Goal: Task Accomplishment & Management: Manage account settings

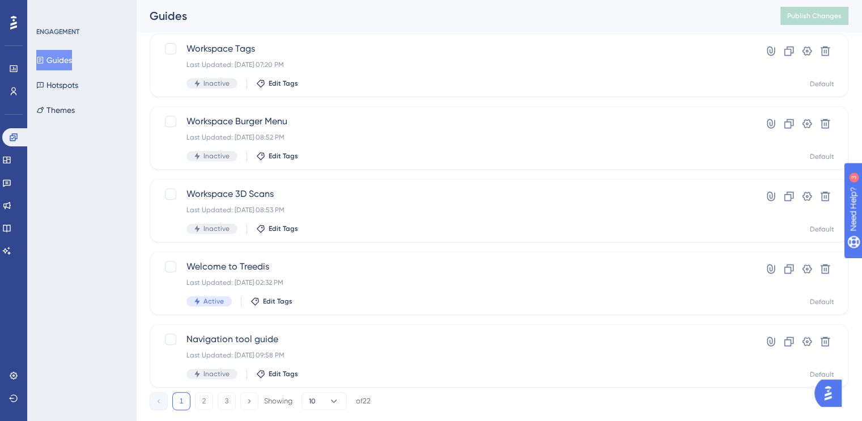
scroll to position [454, 0]
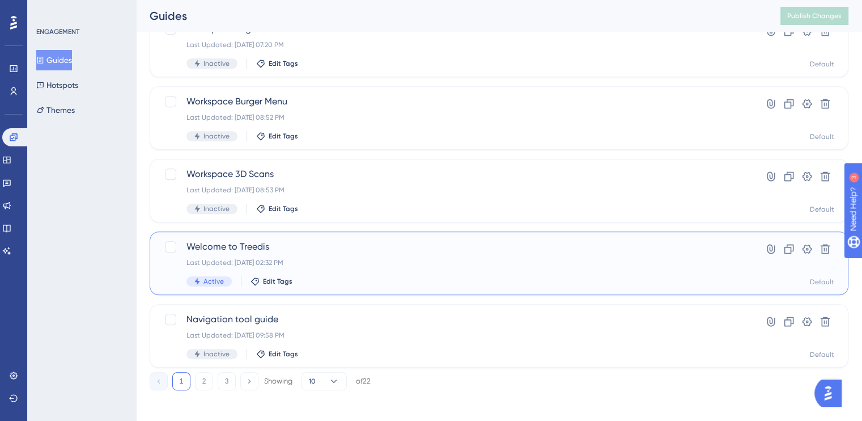
click at [253, 244] on span "Welcome to Treedis" at bounding box center [454, 247] width 535 height 14
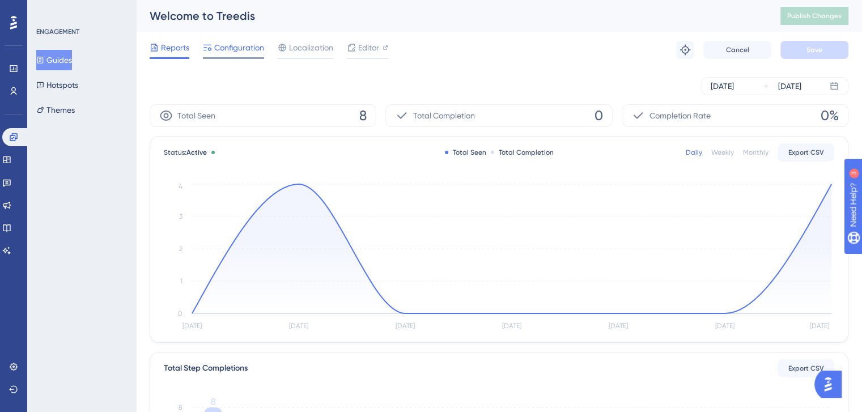
click at [259, 41] on span "Configuration" at bounding box center [239, 48] width 50 height 14
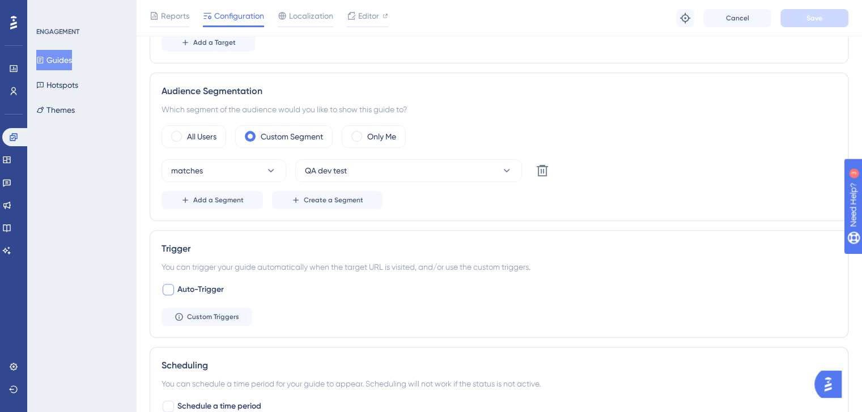
scroll to position [394, 0]
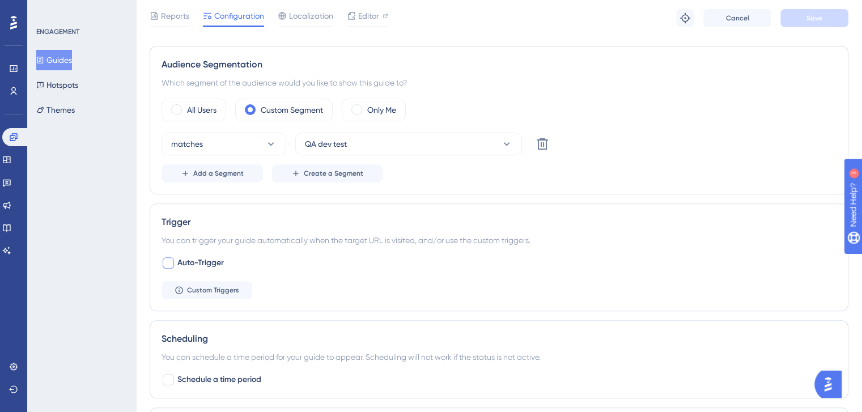
click at [171, 259] on div at bounding box center [168, 262] width 11 height 11
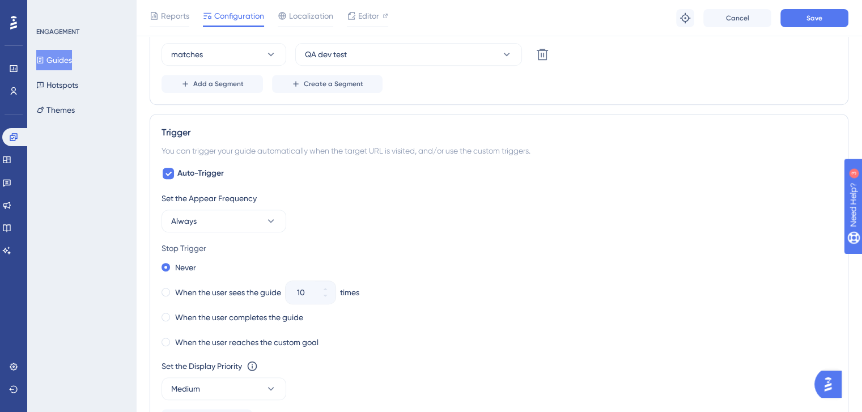
scroll to position [507, 0]
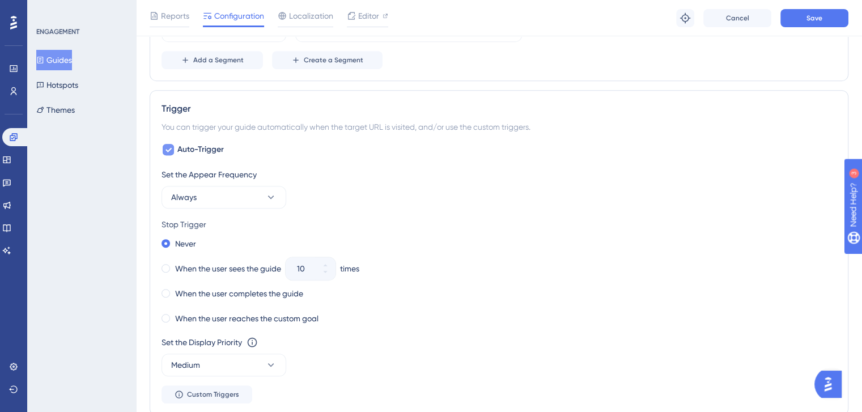
click at [169, 149] on icon at bounding box center [169, 150] width 6 height 5
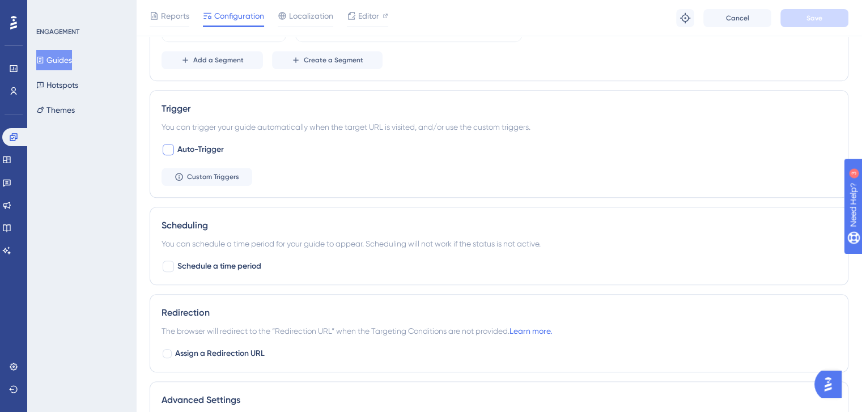
click at [169, 149] on div at bounding box center [168, 149] width 11 height 11
checkbox input "true"
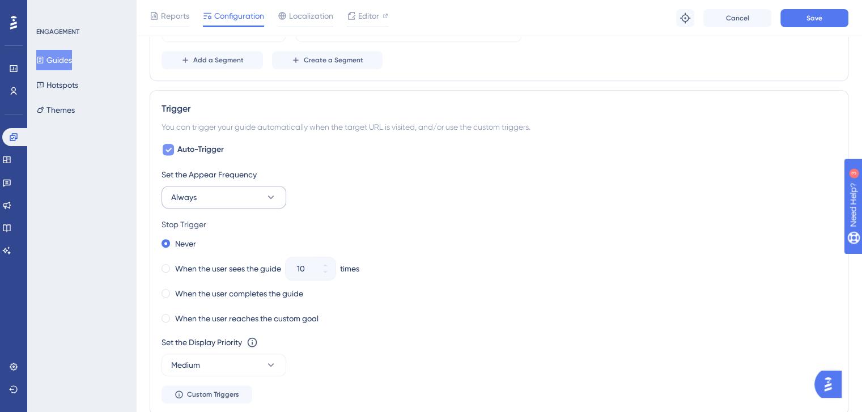
scroll to position [564, 0]
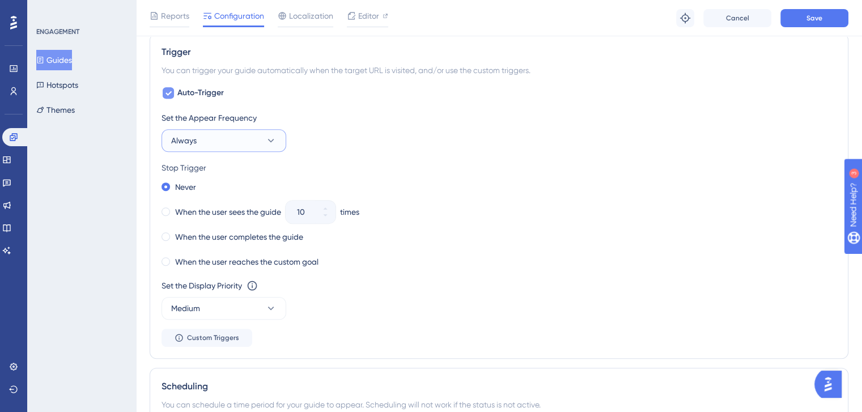
click at [251, 142] on button "Always" at bounding box center [224, 140] width 125 height 23
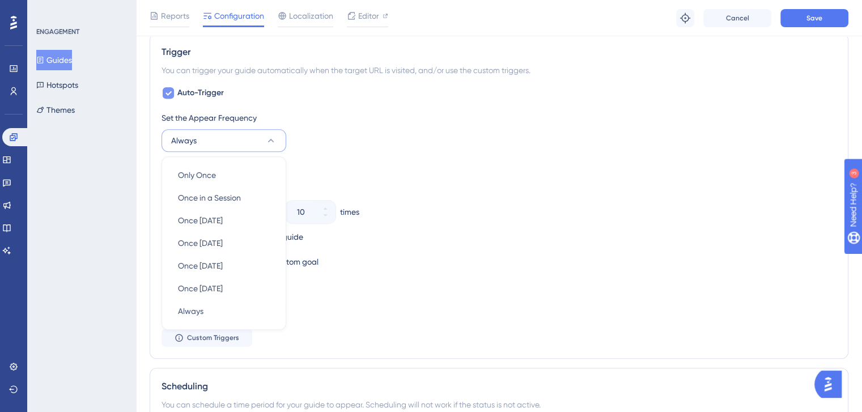
scroll to position [598, 0]
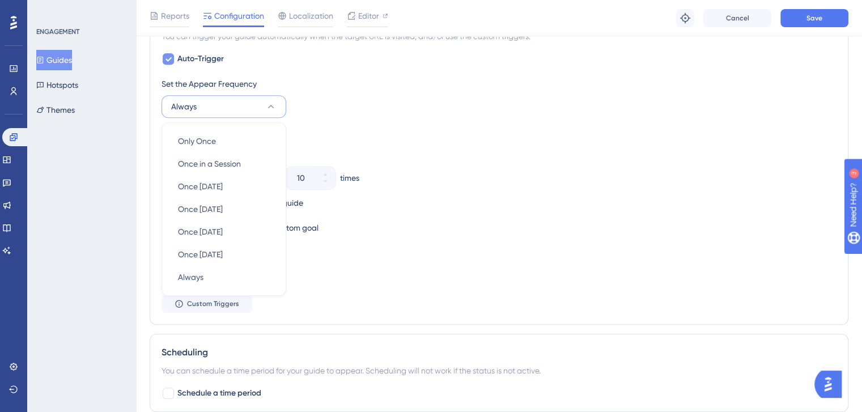
click at [338, 119] on div "Set the Appear Frequency Always Only Once Only Once Once in a Session Once in a…" at bounding box center [499, 195] width 675 height 236
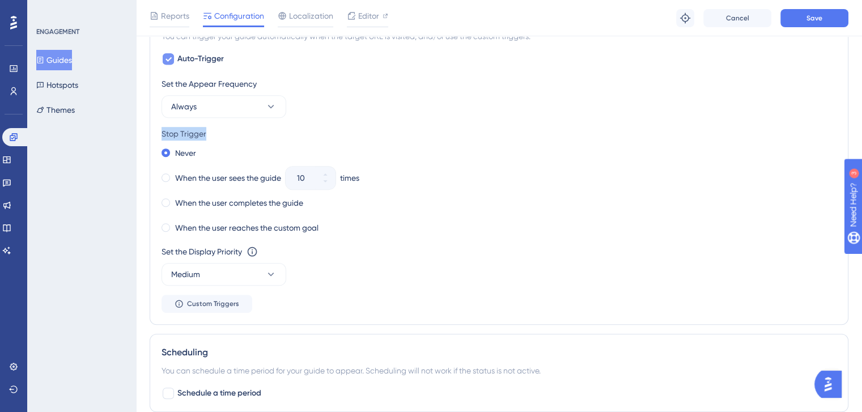
drag, startPoint x: 161, startPoint y: 134, endPoint x: 237, endPoint y: 129, distance: 76.1
click at [237, 129] on div "Stop Trigger" at bounding box center [499, 134] width 675 height 14
drag, startPoint x: 315, startPoint y: 180, endPoint x: 163, endPoint y: 185, distance: 152.0
click at [296, 179] on div "10" at bounding box center [300, 178] width 29 height 23
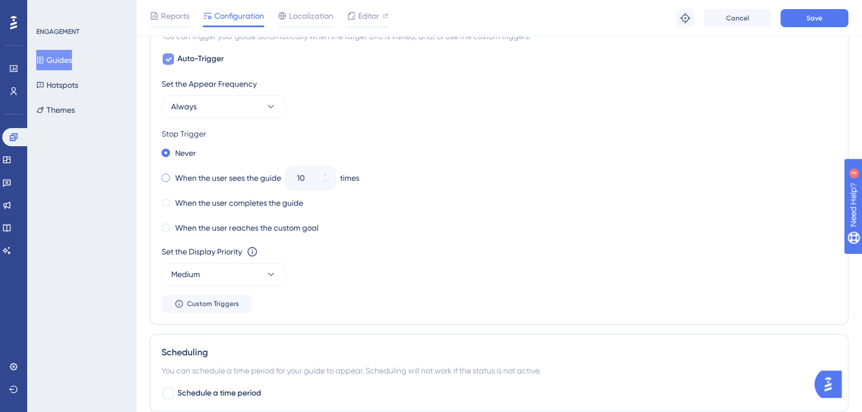
click at [168, 179] on span at bounding box center [166, 178] width 9 height 9
click at [174, 175] on input "radio" at bounding box center [174, 175] width 0 height 0
click at [310, 177] on input "10" at bounding box center [305, 178] width 16 height 14
click at [328, 179] on icon at bounding box center [325, 181] width 7 height 7
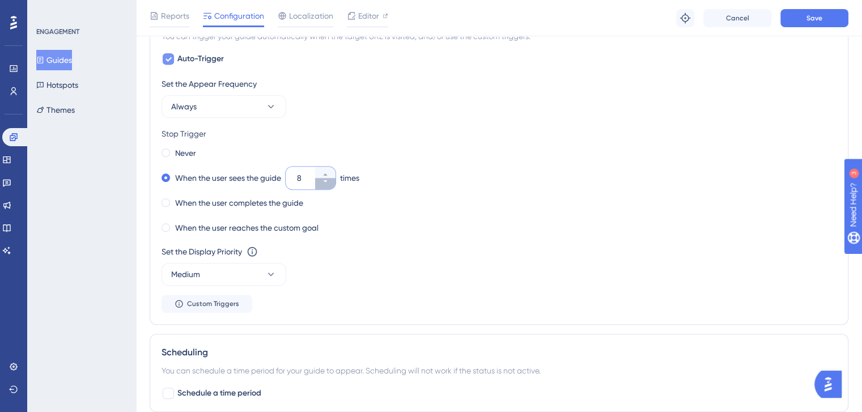
click at [328, 179] on icon at bounding box center [325, 181] width 7 height 7
drag, startPoint x: 273, startPoint y: 204, endPoint x: 210, endPoint y: 205, distance: 63.5
click at [210, 205] on div "When the user completes the guide" at bounding box center [499, 203] width 675 height 16
click at [173, 202] on div "When the user completes the guide" at bounding box center [233, 203] width 142 height 16
click at [164, 177] on span at bounding box center [166, 178] width 9 height 9
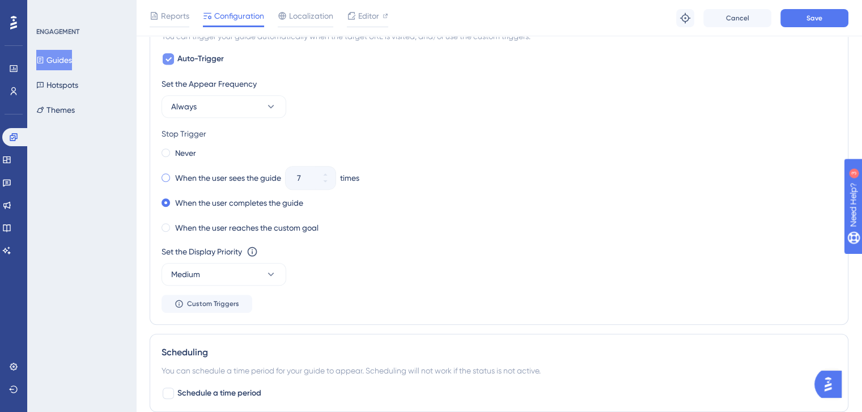
click at [174, 175] on input "radio" at bounding box center [174, 175] width 0 height 0
click at [329, 179] on icon at bounding box center [325, 181] width 7 height 7
click at [328, 181] on icon at bounding box center [325, 181] width 7 height 7
type input "4"
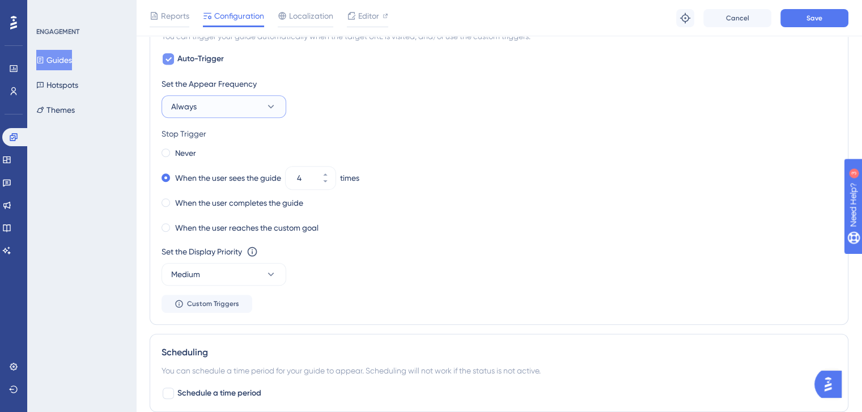
click at [226, 107] on button "Always" at bounding box center [224, 106] width 125 height 23
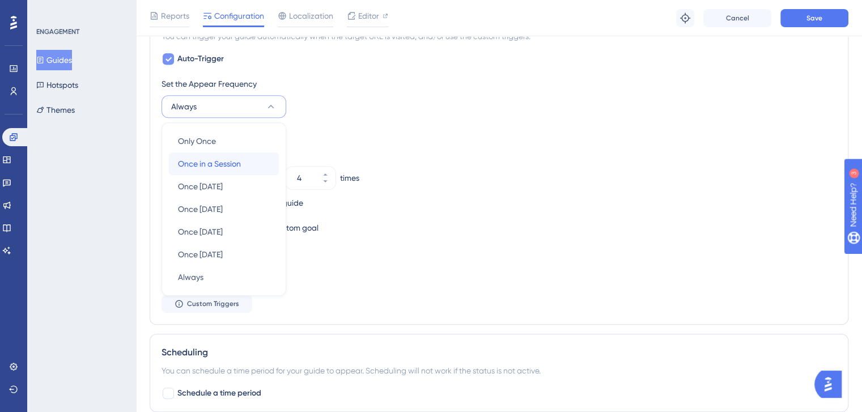
click at [238, 164] on span "Once in a Session" at bounding box center [209, 164] width 63 height 14
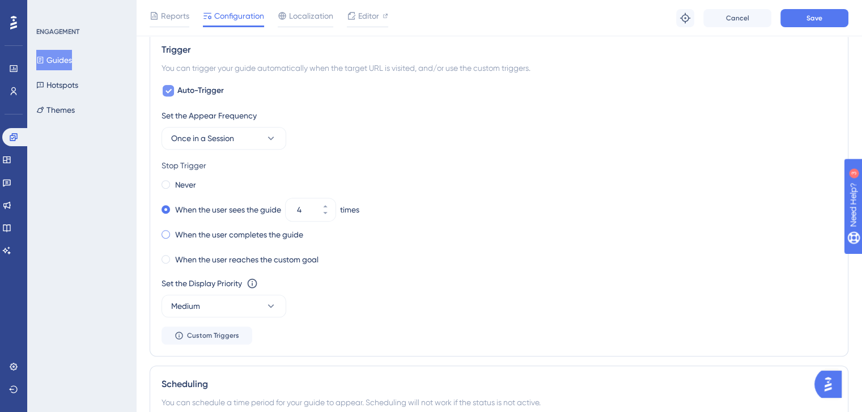
scroll to position [541, 0]
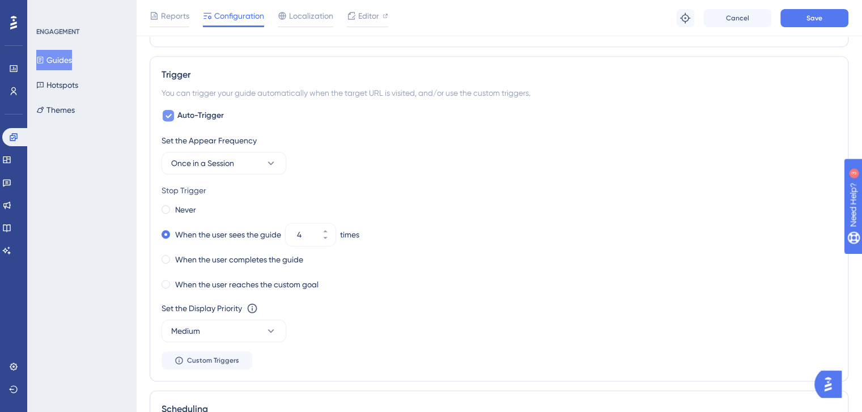
click at [166, 111] on icon at bounding box center [168, 115] width 7 height 9
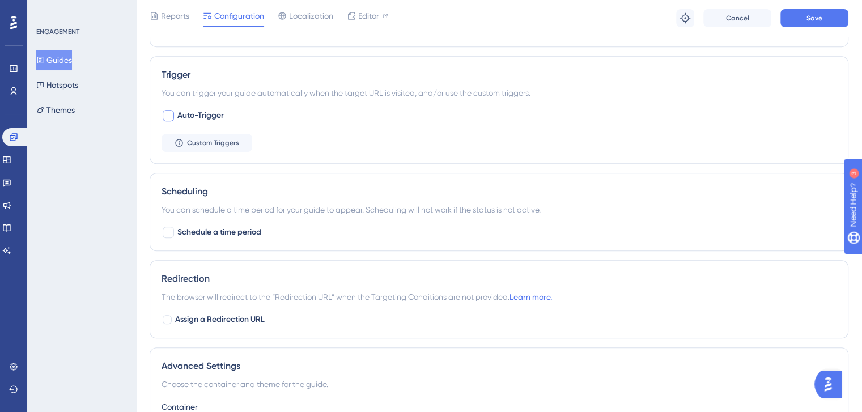
click at [166, 115] on div at bounding box center [168, 115] width 11 height 11
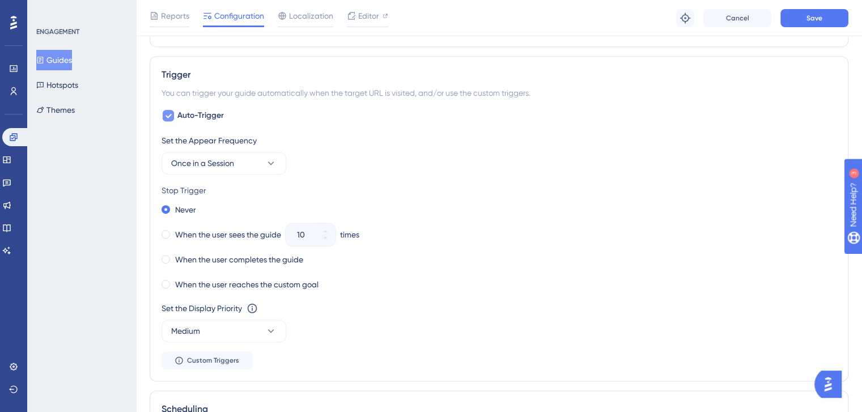
click at [166, 115] on icon at bounding box center [168, 115] width 7 height 9
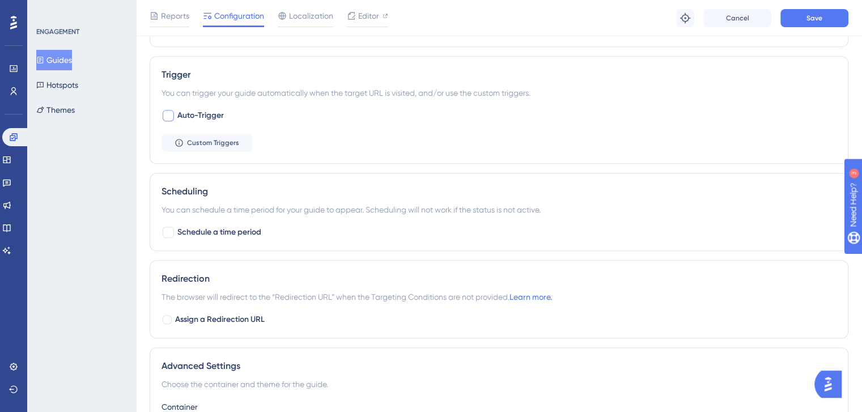
click at [164, 114] on div at bounding box center [168, 115] width 11 height 11
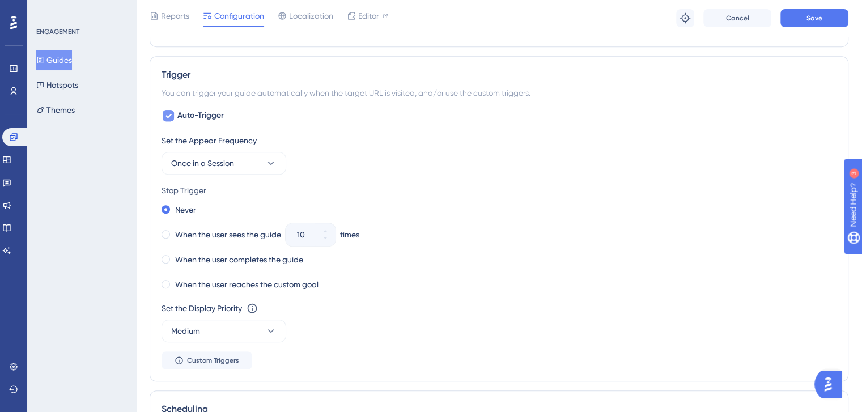
click at [170, 117] on icon at bounding box center [168, 115] width 7 height 9
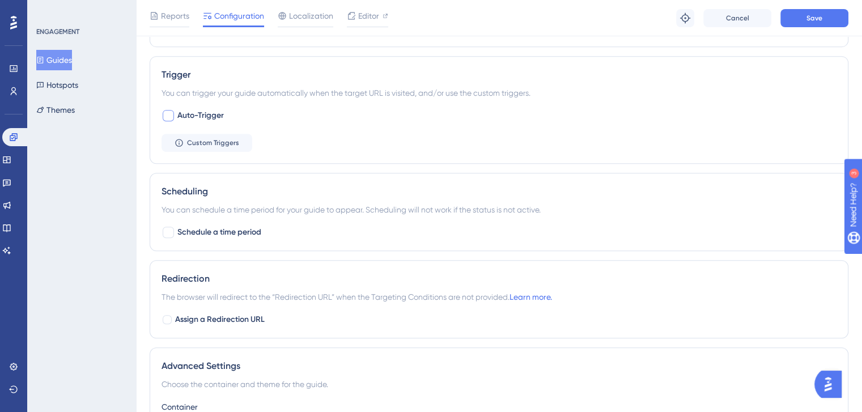
click at [166, 115] on div at bounding box center [168, 115] width 11 height 11
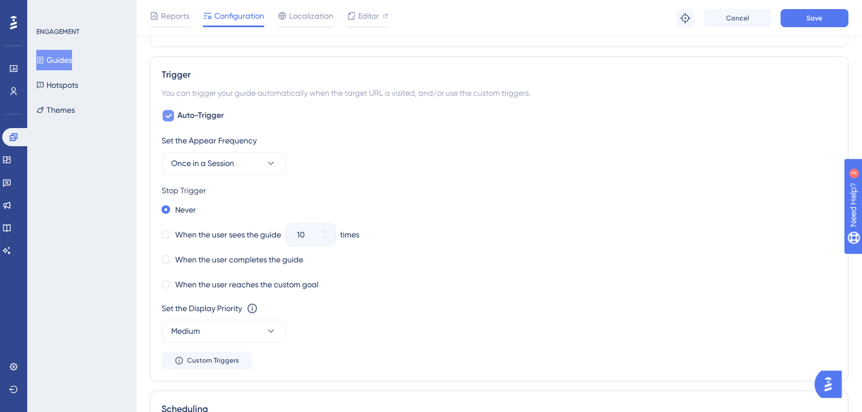
click at [172, 115] on div at bounding box center [168, 115] width 11 height 11
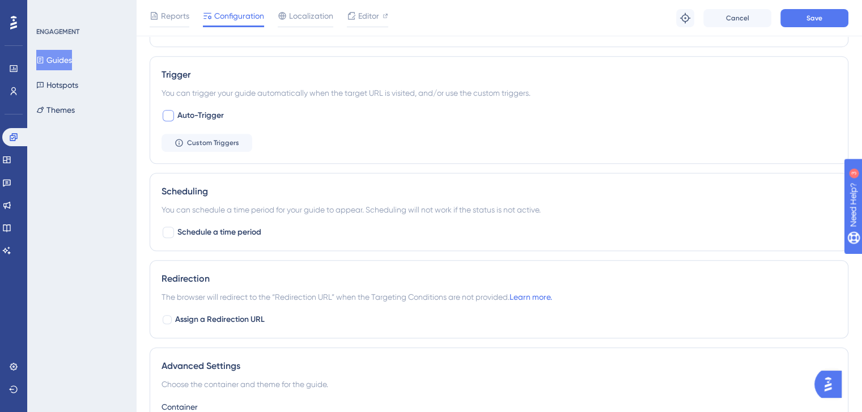
click at [169, 115] on div at bounding box center [168, 115] width 11 height 11
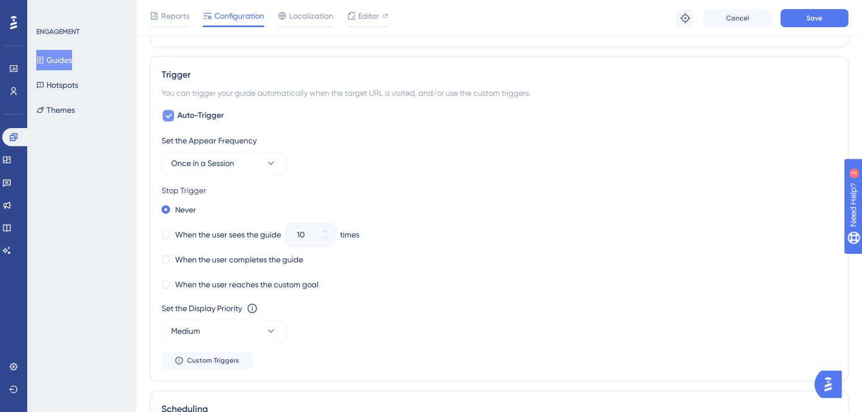
click at [171, 114] on icon at bounding box center [169, 116] width 6 height 5
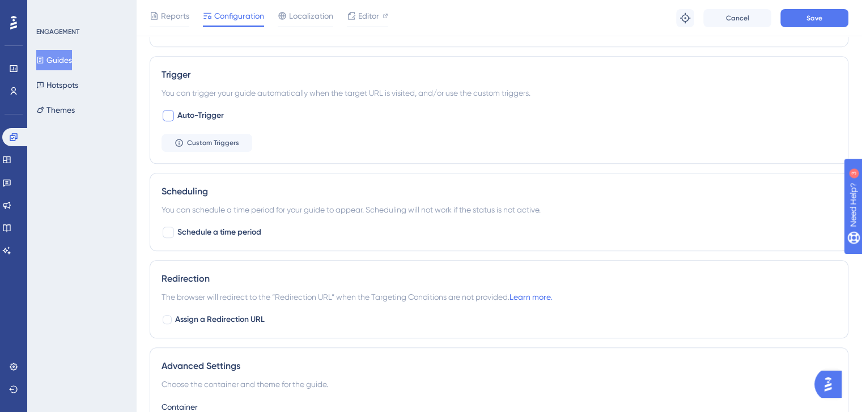
click at [167, 115] on div at bounding box center [168, 115] width 11 height 11
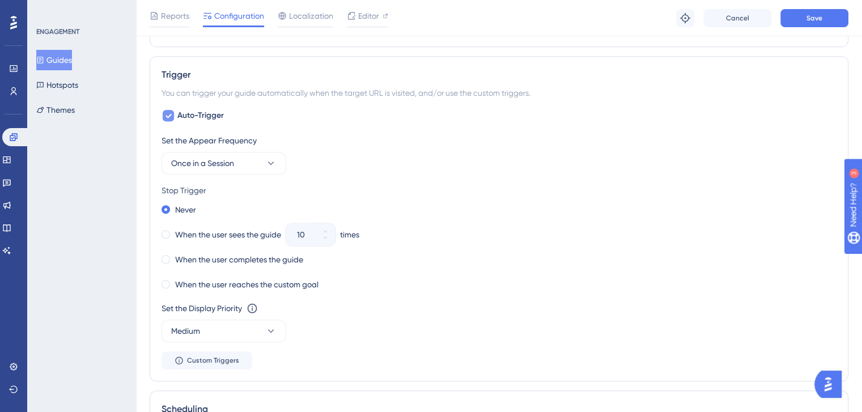
click at [166, 115] on icon at bounding box center [168, 115] width 7 height 9
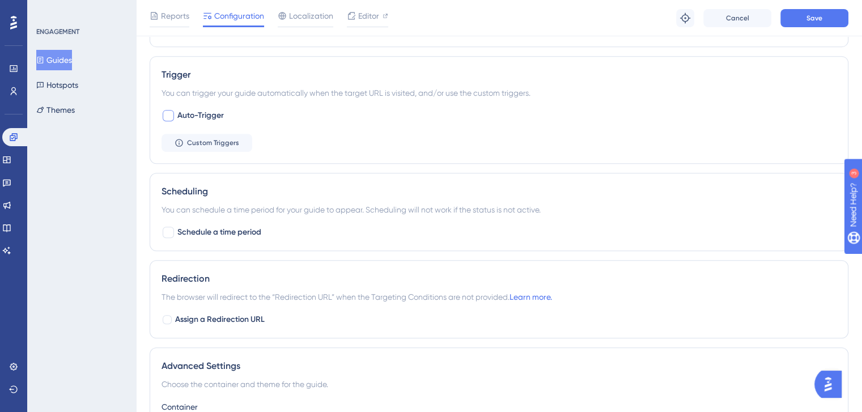
click at [172, 116] on div at bounding box center [168, 115] width 11 height 11
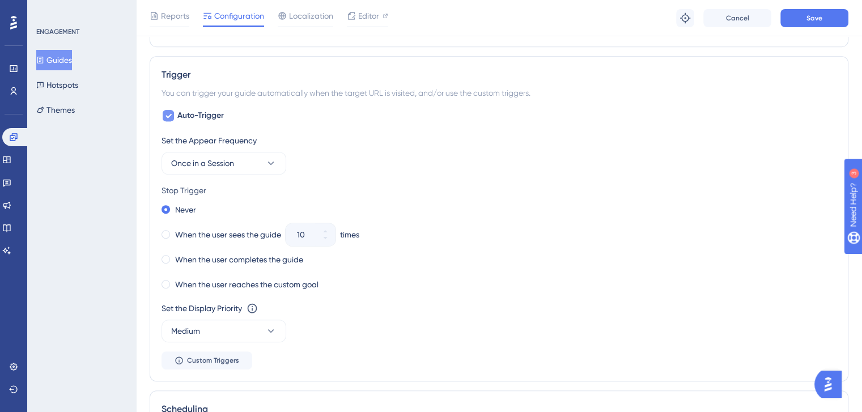
click at [170, 115] on icon at bounding box center [168, 115] width 7 height 9
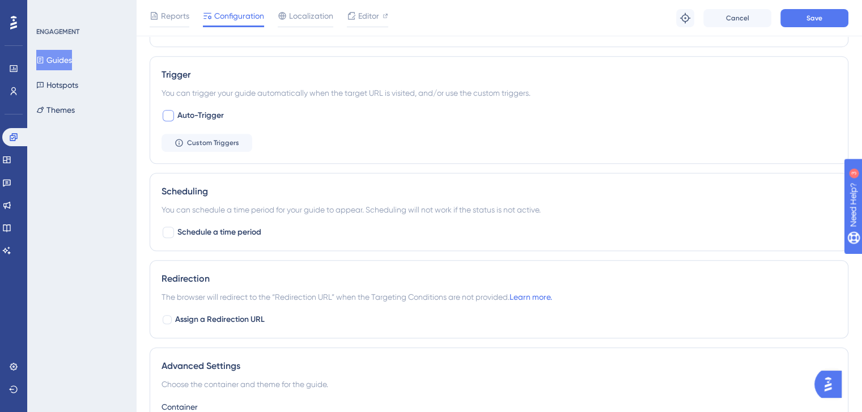
click at [177, 115] on label "Auto-Trigger" at bounding box center [193, 116] width 62 height 14
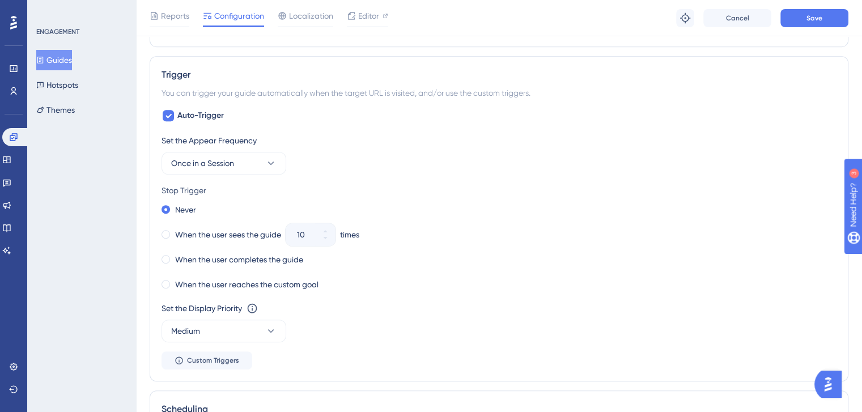
click at [166, 115] on icon at bounding box center [168, 115] width 7 height 9
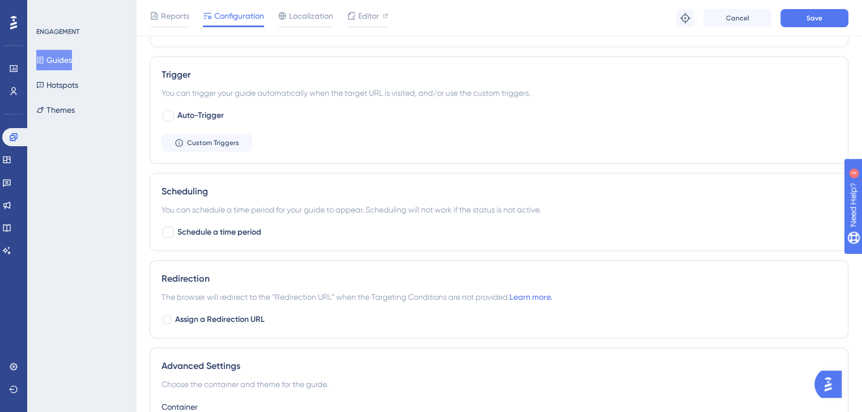
click at [170, 112] on div at bounding box center [168, 115] width 11 height 11
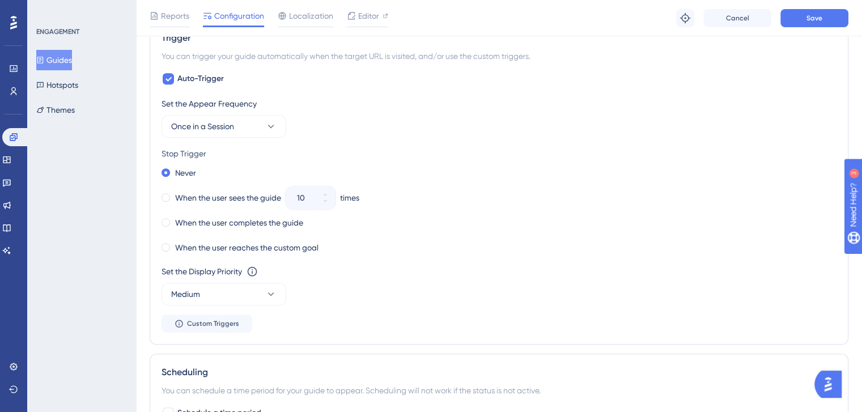
scroll to position [598, 0]
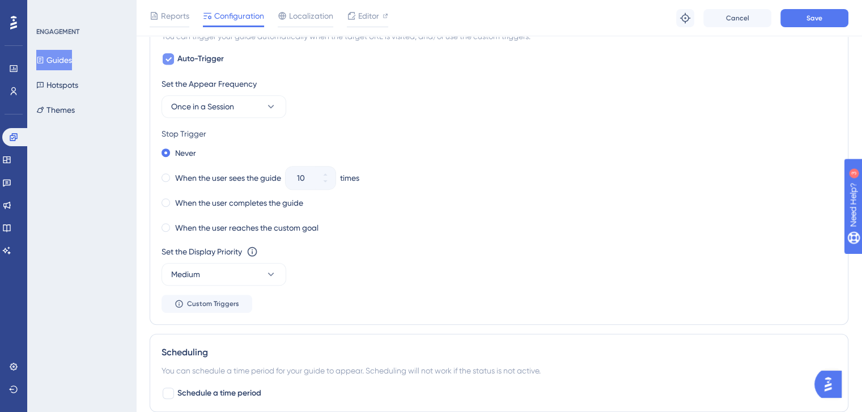
click at [166, 58] on icon at bounding box center [168, 58] width 7 height 9
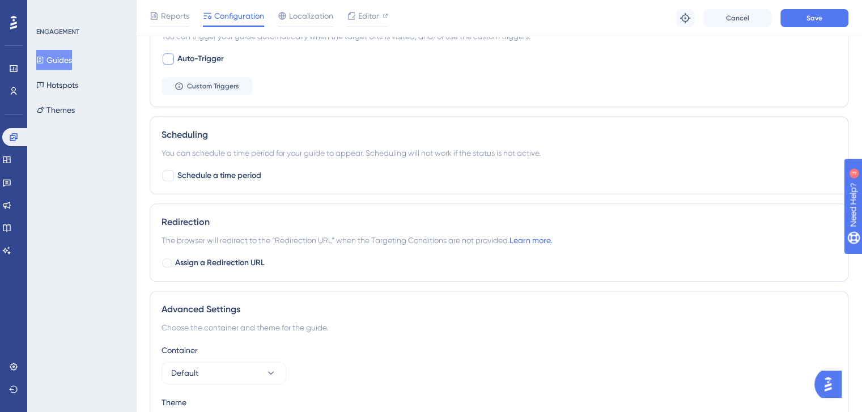
click at [166, 58] on div at bounding box center [168, 58] width 11 height 11
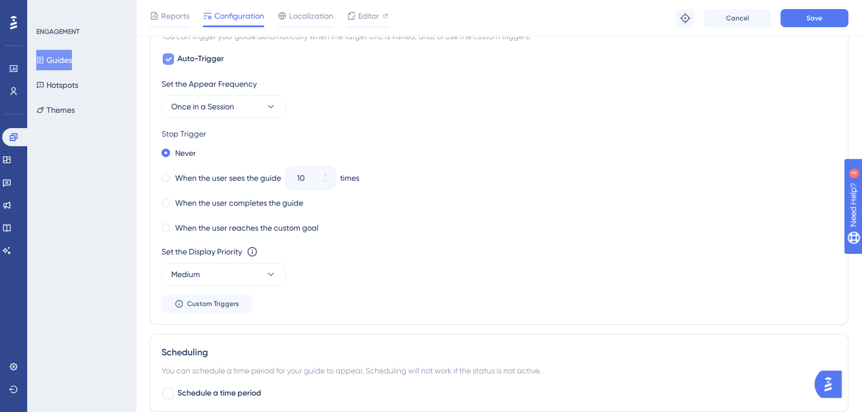
click at [166, 58] on icon at bounding box center [168, 58] width 7 height 9
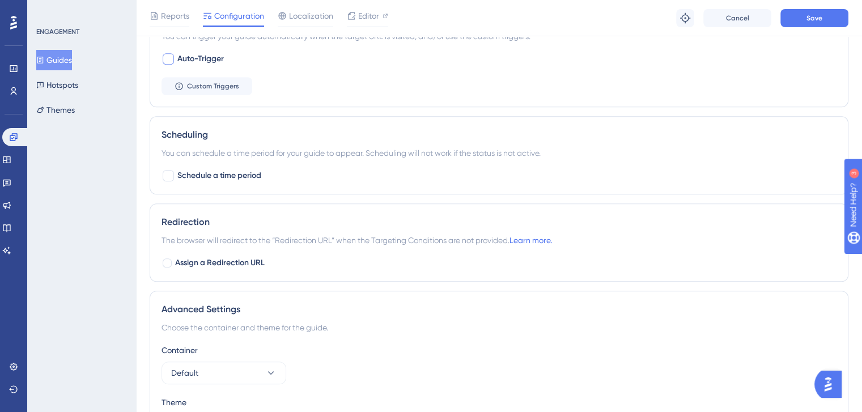
click at [166, 58] on div at bounding box center [168, 58] width 11 height 11
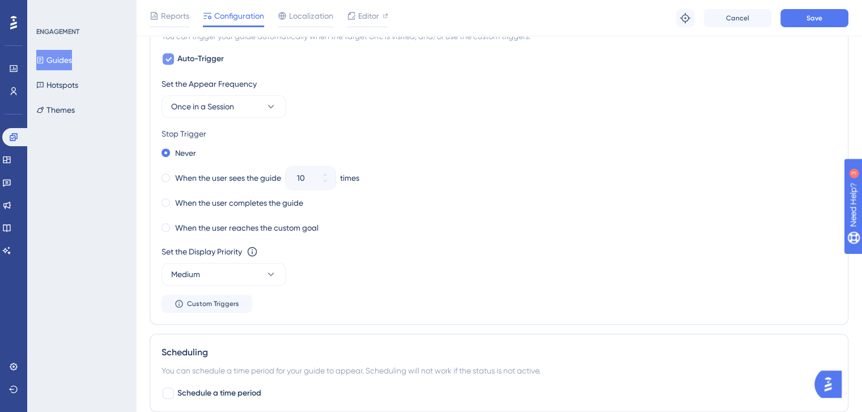
click at [166, 58] on icon at bounding box center [168, 58] width 7 height 9
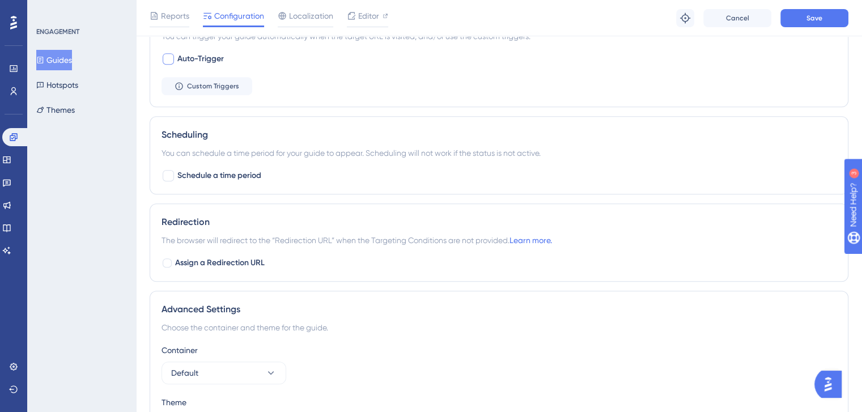
click at [166, 58] on div at bounding box center [168, 58] width 11 height 11
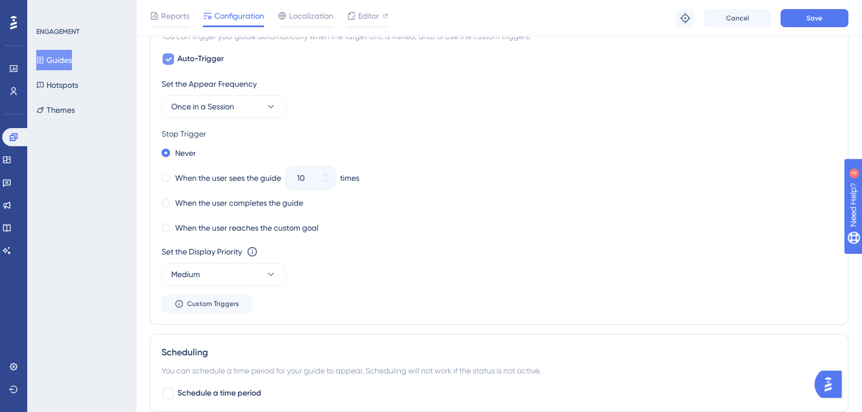
click at [166, 58] on icon at bounding box center [168, 58] width 7 height 9
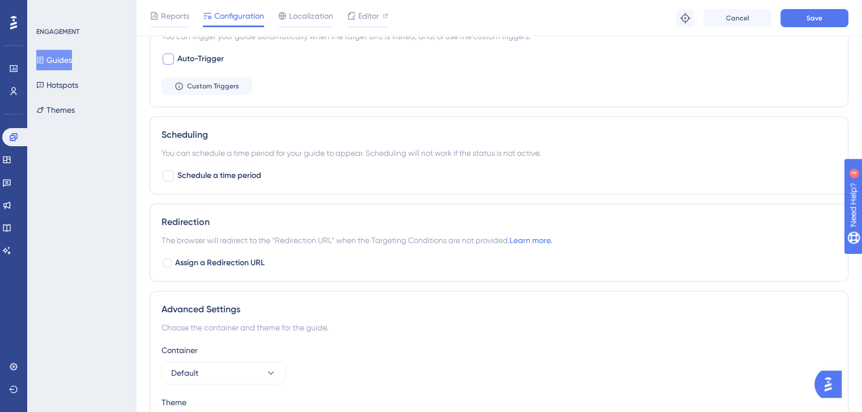
click at [166, 54] on div at bounding box center [168, 58] width 11 height 11
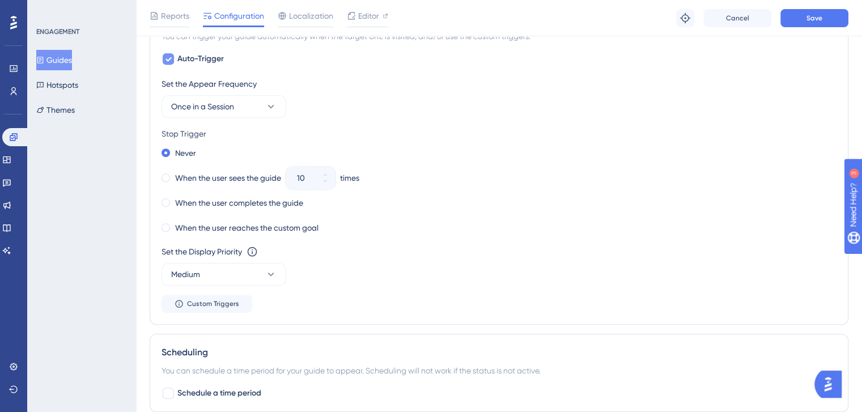
click at [166, 62] on div at bounding box center [168, 58] width 11 height 11
checkbox input "false"
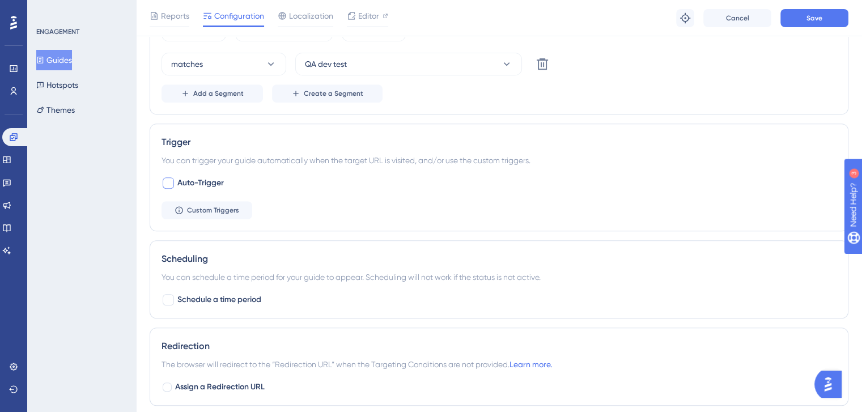
scroll to position [567, 0]
